Goal: Find specific page/section

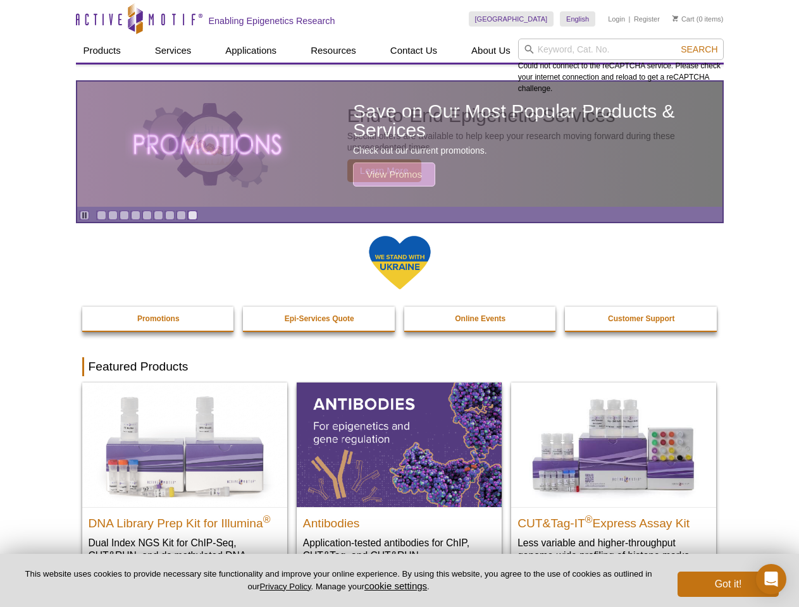
click at [620, 49] on input "search" at bounding box center [621, 50] width 206 height 22
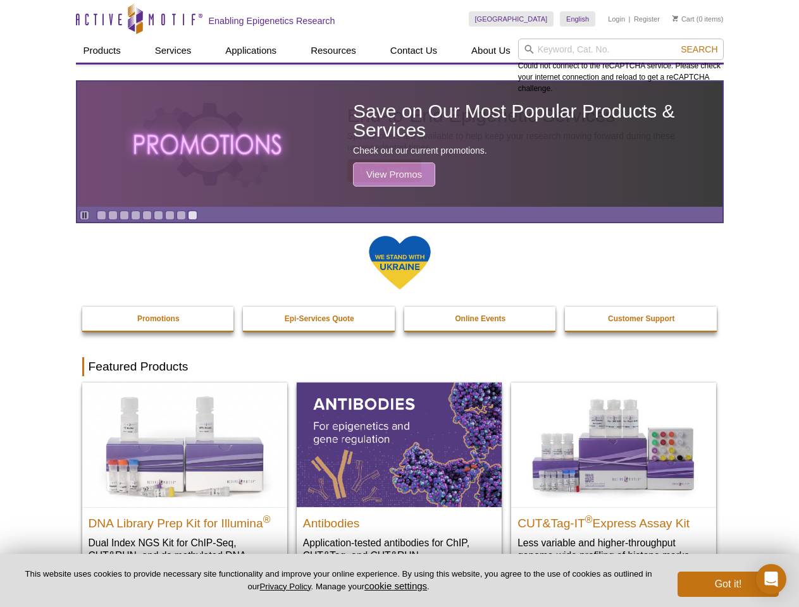
click at [699, 49] on span "Search" at bounding box center [698, 49] width 37 height 10
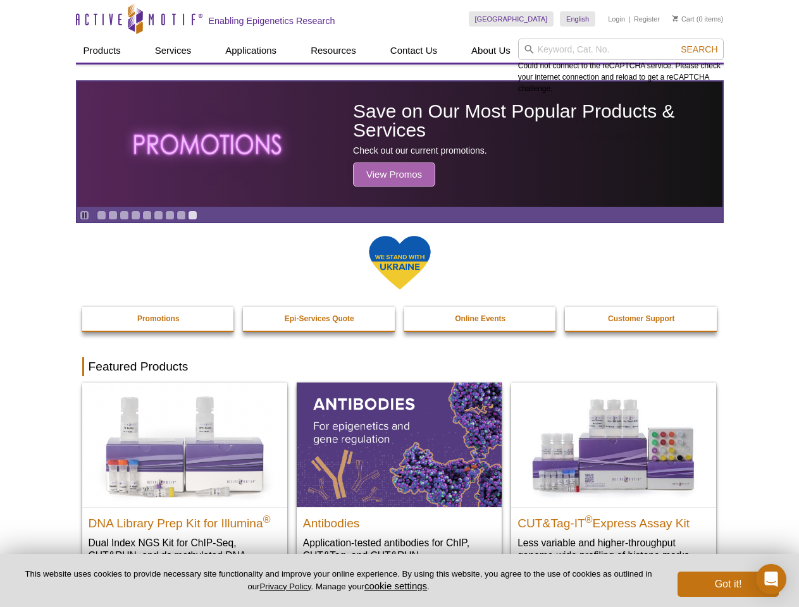
click at [84, 215] on icon "Pause" at bounding box center [84, 215] width 8 height 8
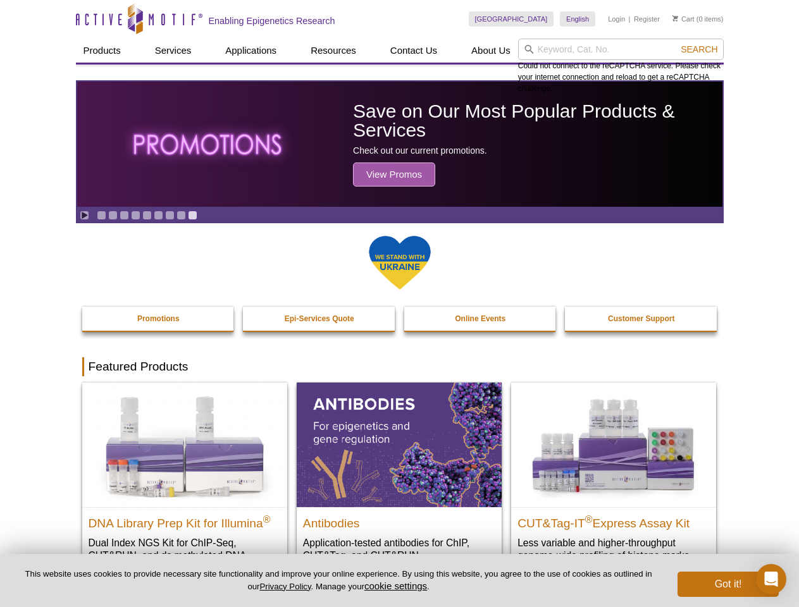
click at [101, 215] on link "Go to slide 1" at bounding box center [101, 215] width 9 height 9
click at [113, 215] on link "Go to slide 2" at bounding box center [112, 215] width 9 height 9
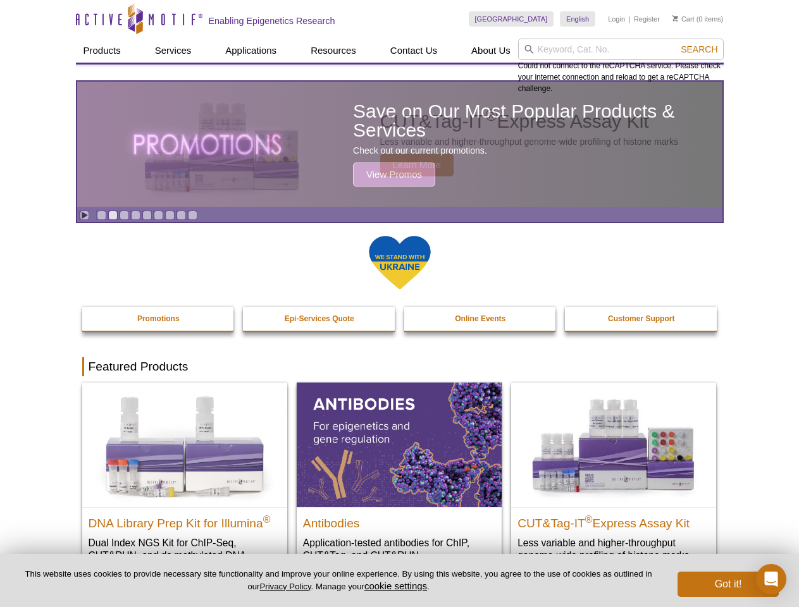
click at [124, 215] on link "Go to slide 3" at bounding box center [124, 215] width 9 height 9
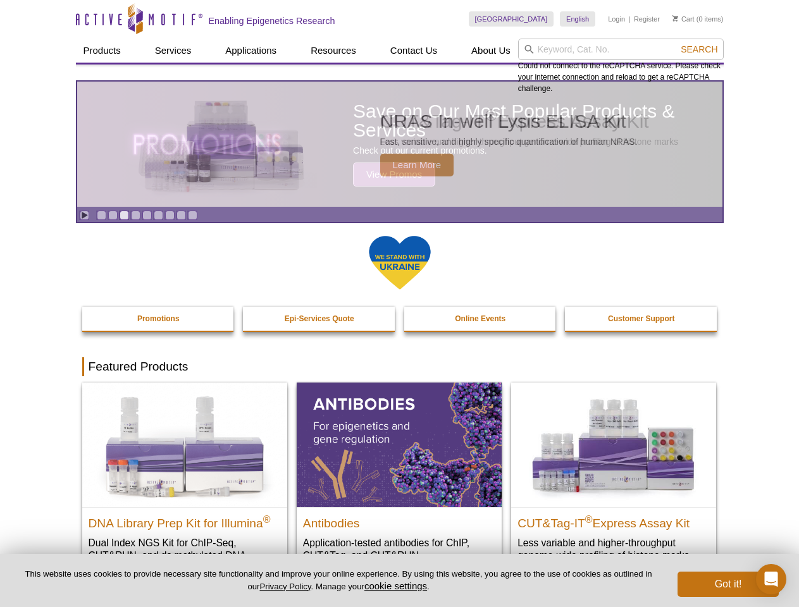
click at [135, 215] on link "Go to slide 4" at bounding box center [135, 215] width 9 height 9
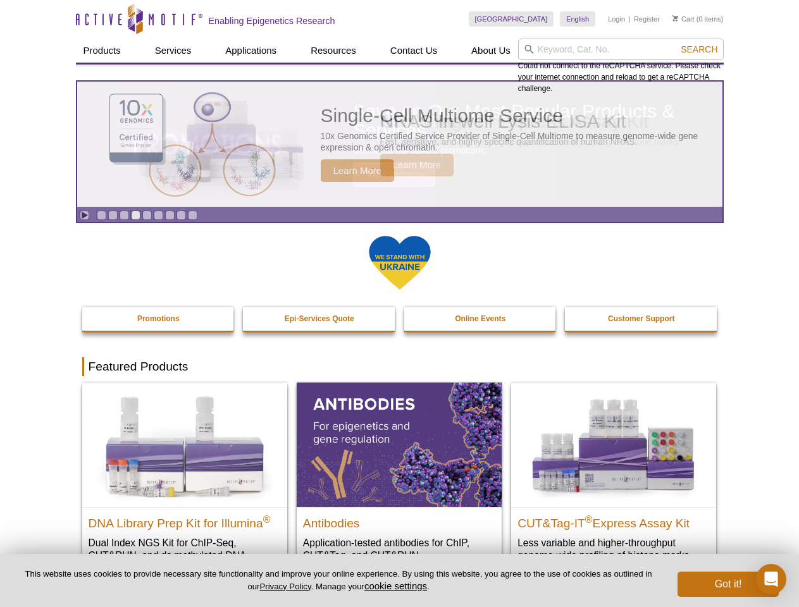
click at [147, 215] on link "Go to slide 5" at bounding box center [146, 215] width 9 height 9
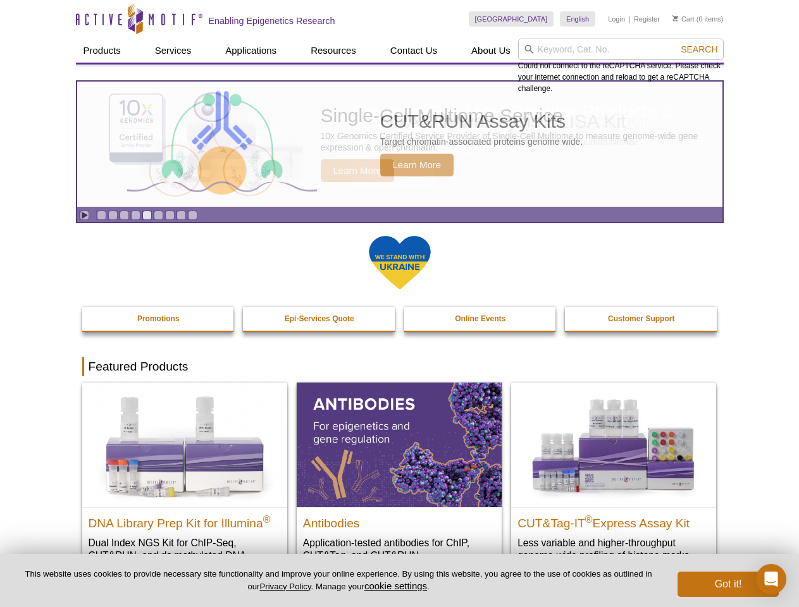
click at [158, 215] on link "Go to slide 6" at bounding box center [158, 215] width 9 height 9
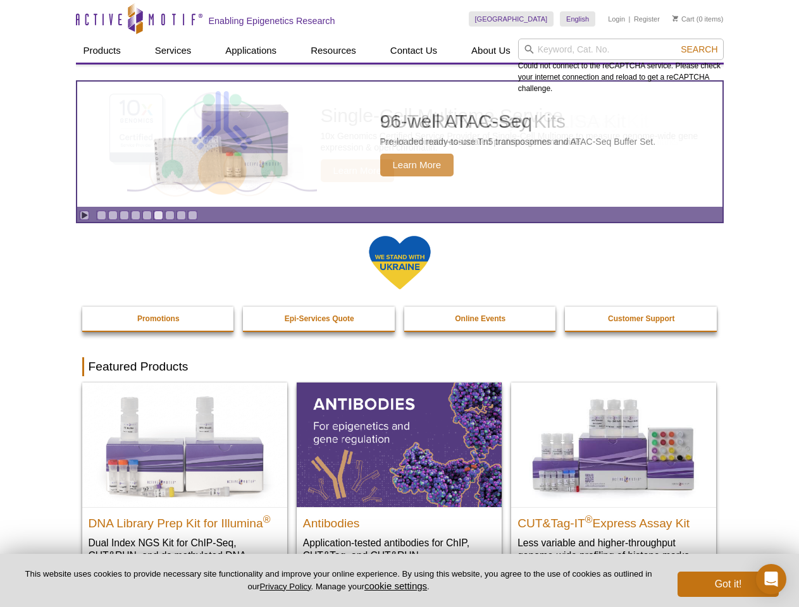
click at [169, 215] on link "Go to slide 7" at bounding box center [169, 215] width 9 height 9
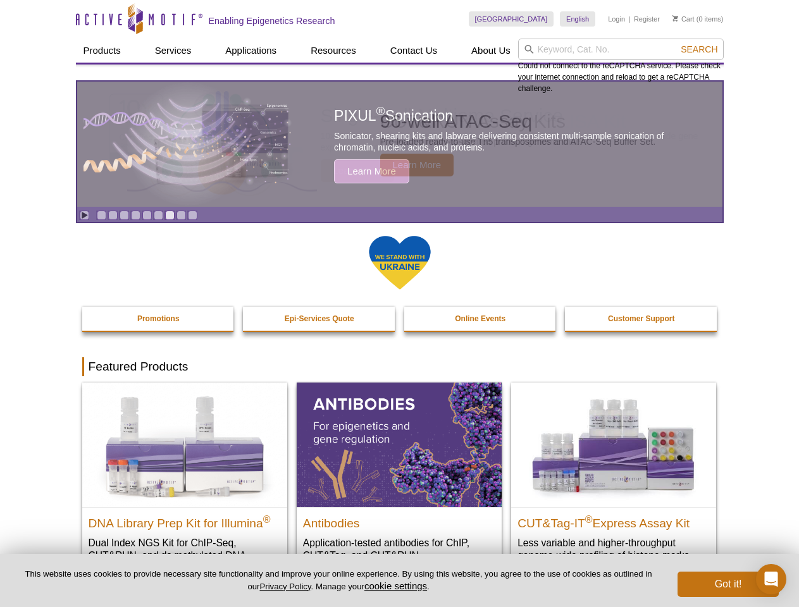
click at [699, 49] on span "Search" at bounding box center [698, 49] width 37 height 10
